Goal: Information Seeking & Learning: Learn about a topic

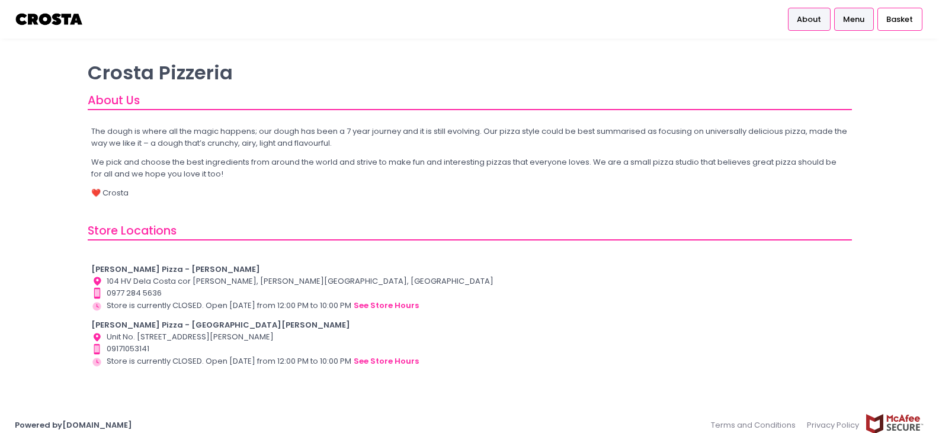
click at [861, 25] on span "Menu" at bounding box center [853, 20] width 21 height 12
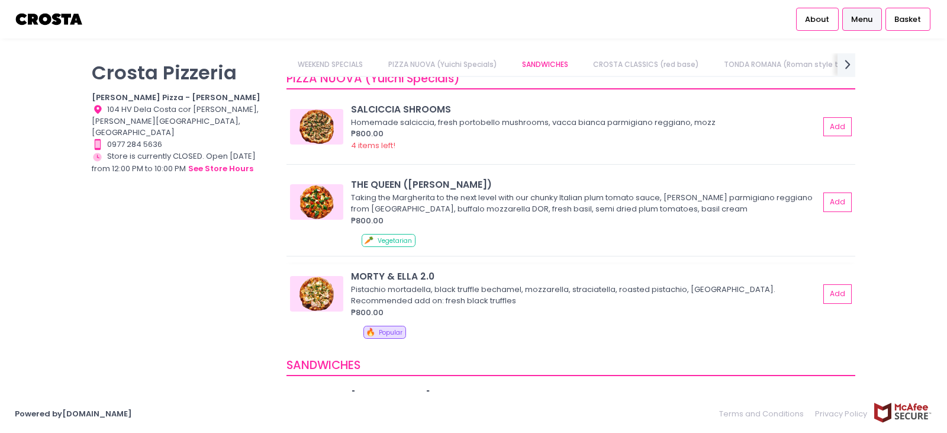
scroll to position [178, 0]
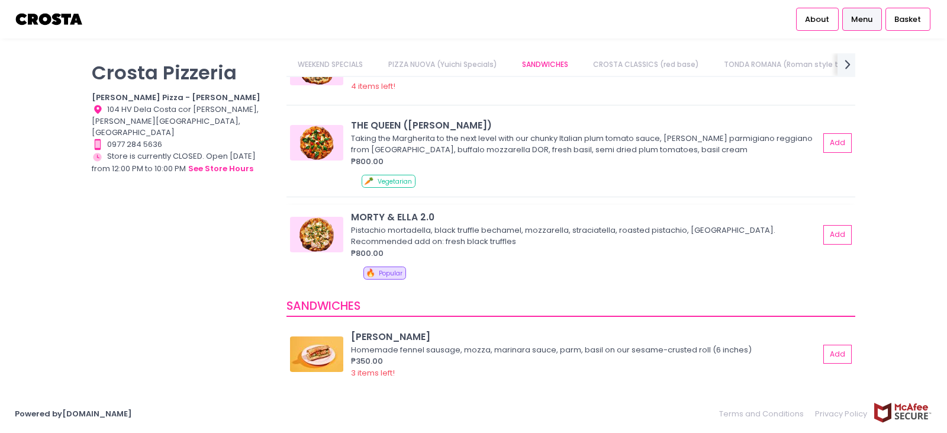
click at [381, 242] on div "Pistachio mortadella, black truffle bechamel, mozzarella, straciatella, roasted…" at bounding box center [583, 235] width 465 height 23
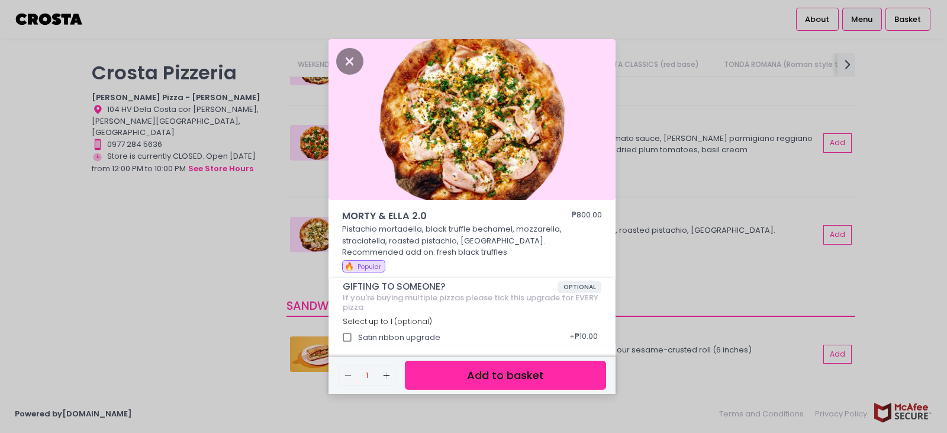
click at [648, 268] on div "MORTY & [PERSON_NAME] 2.0 ₱800.00 Pistachio mortadella, black truffle bechamel,…" at bounding box center [473, 216] width 947 height 433
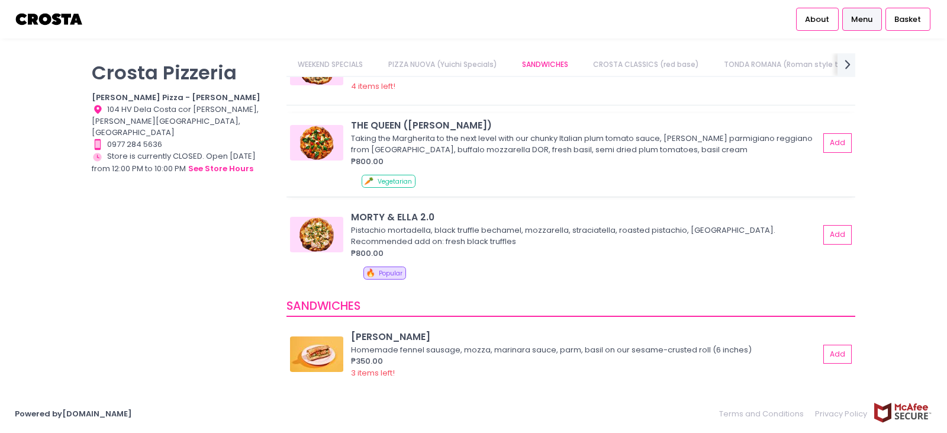
click at [467, 188] on div "🥕 Vegetarian" at bounding box center [607, 183] width 490 height 17
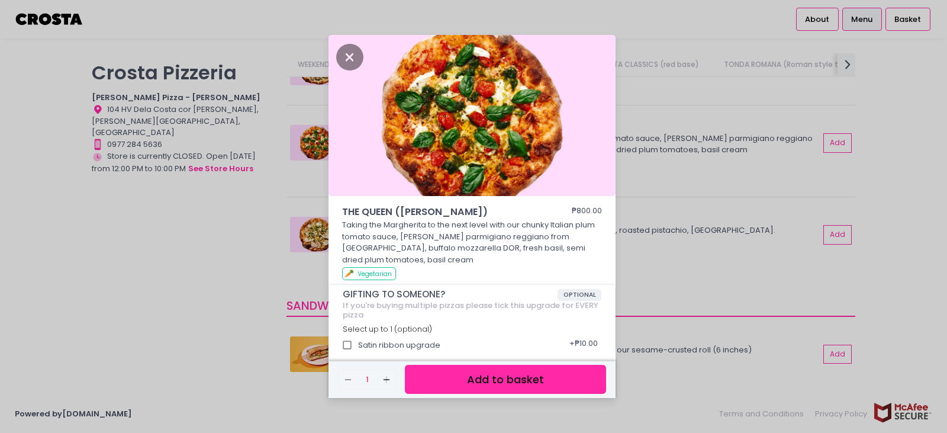
click at [653, 232] on div "THE QUEEN ([PERSON_NAME]) ₱800.00 Taking the Margherita to the next level with …" at bounding box center [473, 216] width 947 height 433
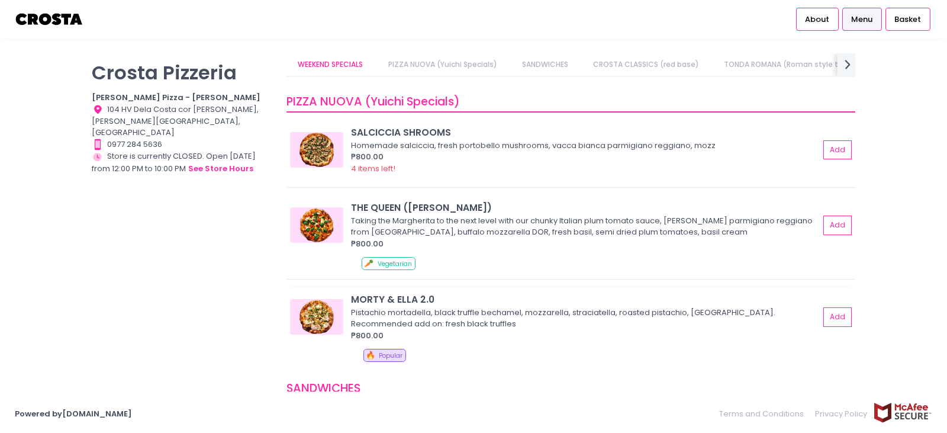
scroll to position [59, 0]
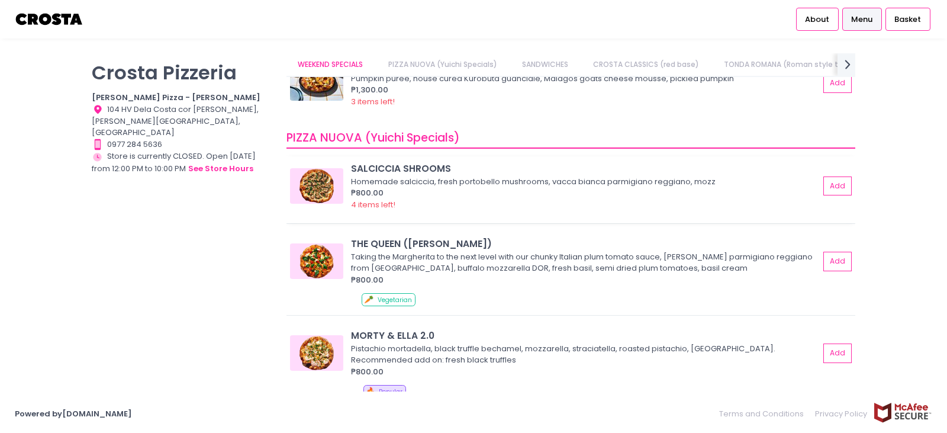
click at [651, 192] on div "₱800.00" at bounding box center [585, 193] width 468 height 12
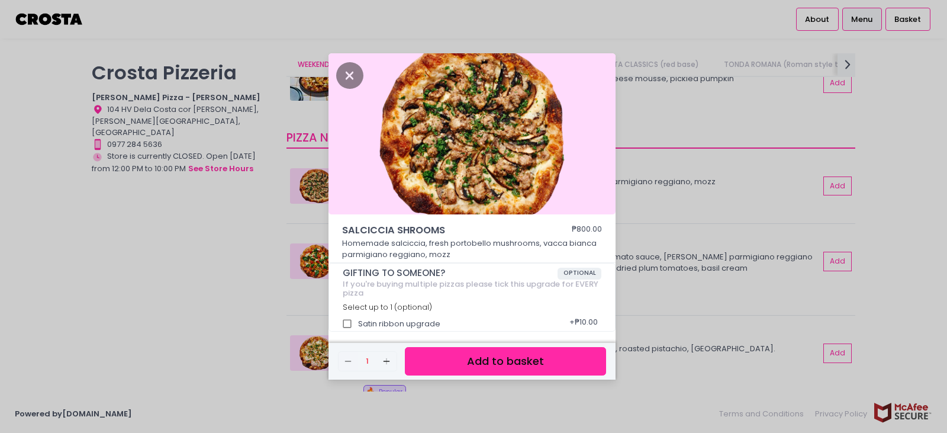
click at [636, 225] on div "[PERSON_NAME] SHROOMS ₱800.00 Homemade [PERSON_NAME], fresh portobello mushroom…" at bounding box center [473, 216] width 947 height 433
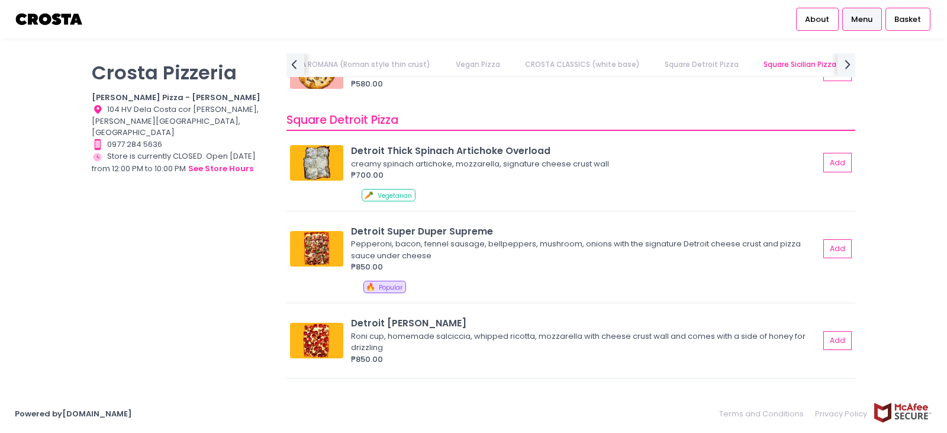
scroll to position [1421, 0]
click at [539, 192] on div "🥕 Vegetarian" at bounding box center [607, 197] width 490 height 17
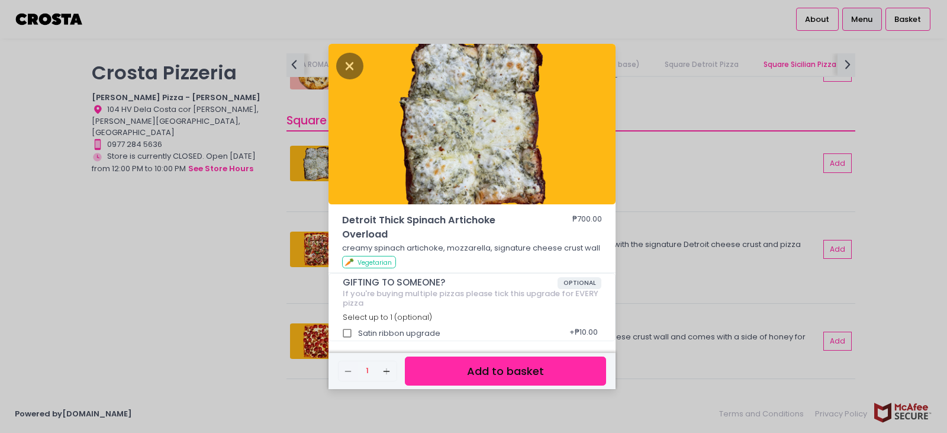
click at [632, 172] on div "Detroit Thick Spinach Artichoke Overload ₱700.00 creamy spinach artichoke, mozz…" at bounding box center [473, 216] width 947 height 433
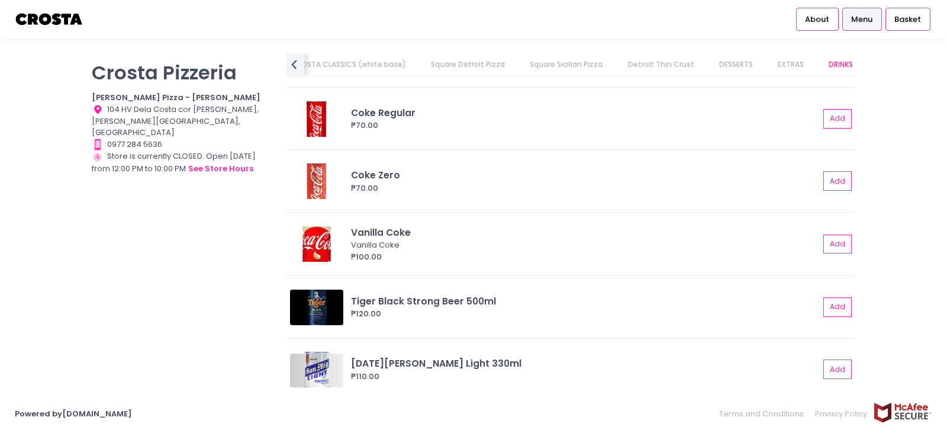
scroll to position [3017, 0]
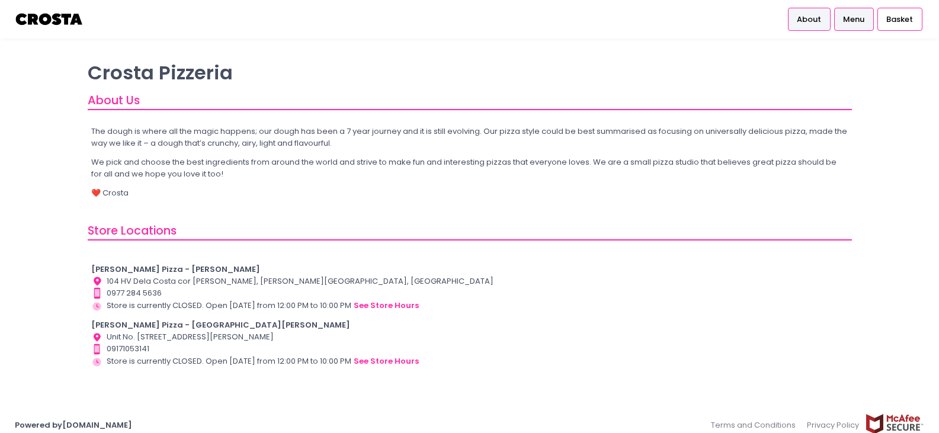
click at [859, 22] on span "Menu" at bounding box center [853, 20] width 21 height 12
